Goal: Transaction & Acquisition: Purchase product/service

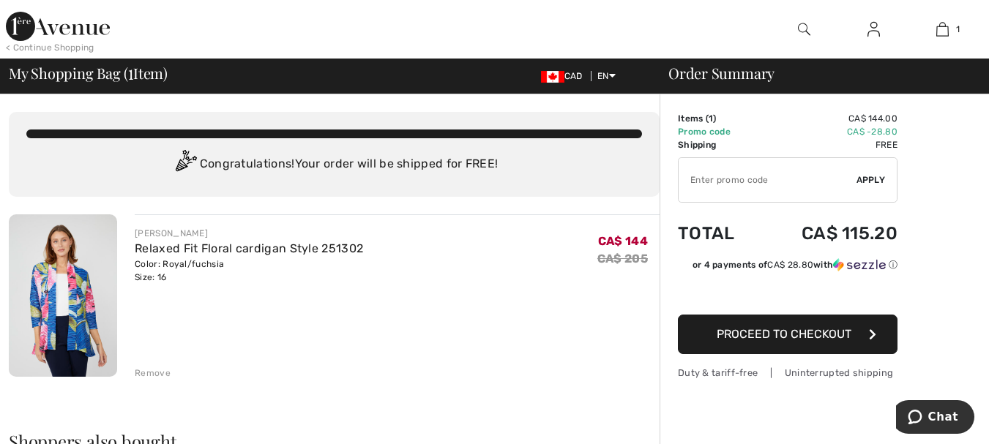
click at [89, 294] on img at bounding box center [63, 295] width 108 height 162
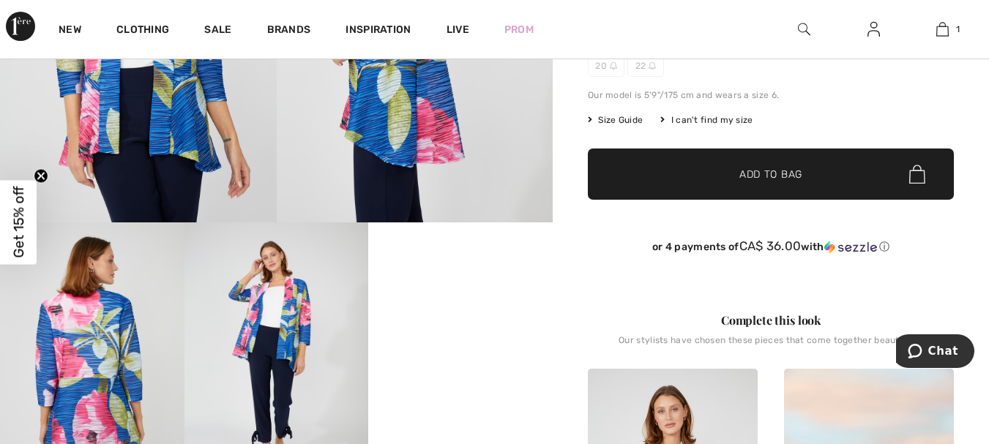
scroll to position [352, 0]
